Goal: Information Seeking & Learning: Learn about a topic

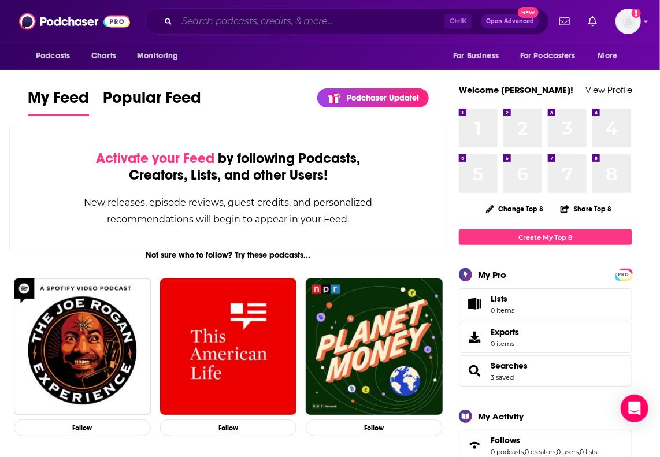
click at [395, 23] on input "Search podcasts, credits, & more..." at bounding box center [311, 21] width 268 height 19
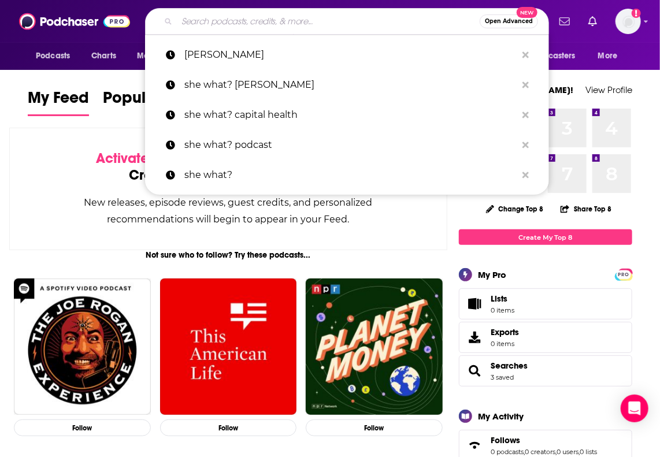
paste input "The Vergecast,"
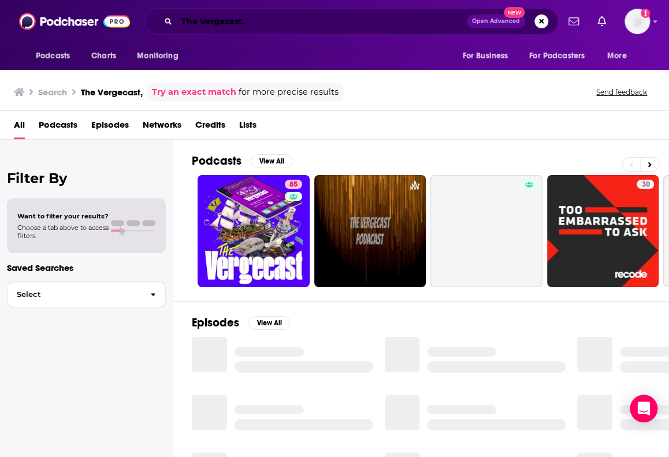
click at [395, 23] on input "The Vergecast," at bounding box center [322, 21] width 290 height 19
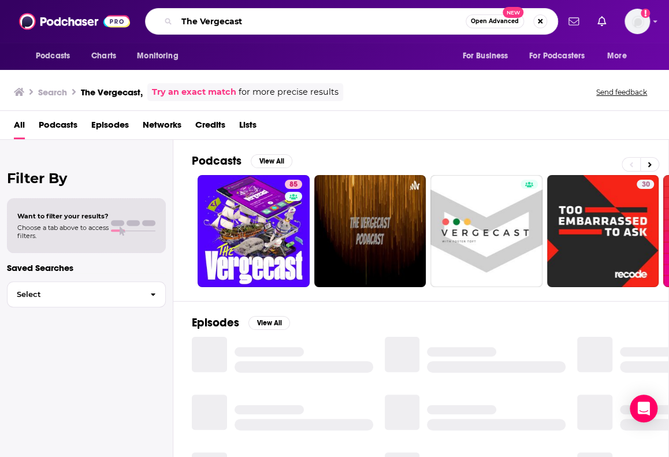
type input "The Vergecast"
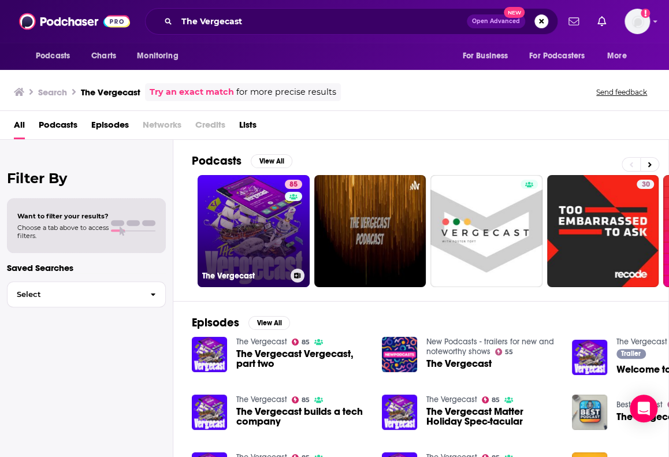
click at [294, 231] on div "85" at bounding box center [295, 224] width 20 height 89
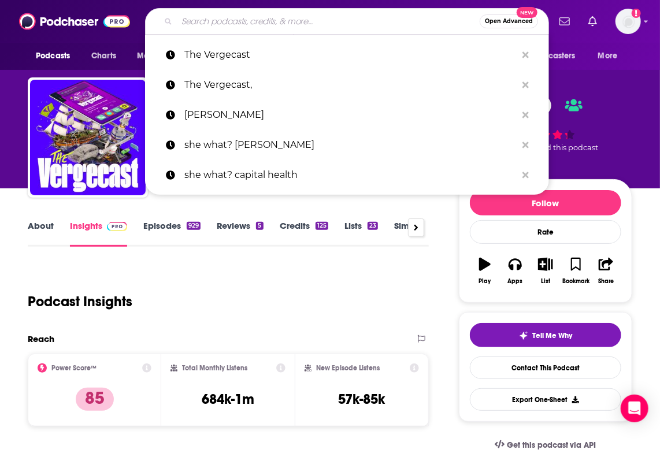
click at [369, 25] on input "Search podcasts, credits, & more..." at bounding box center [328, 21] width 303 height 19
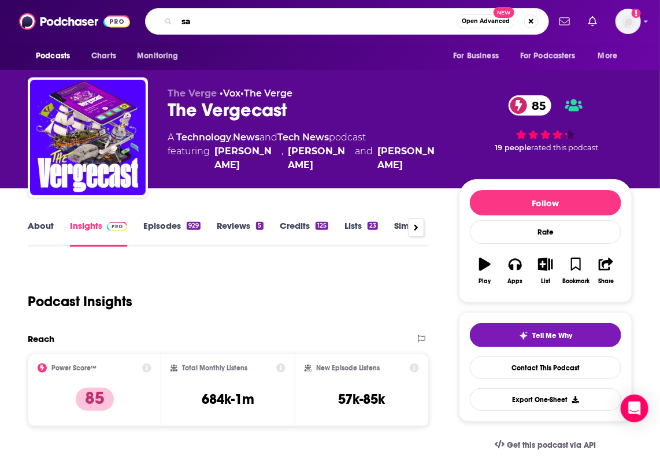
type input "sa"
